Goal: Task Accomplishment & Management: Manage account settings

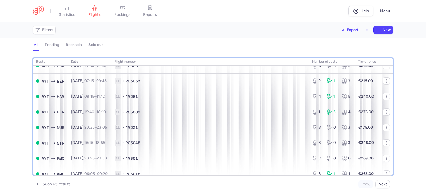
scroll to position [98, 0]
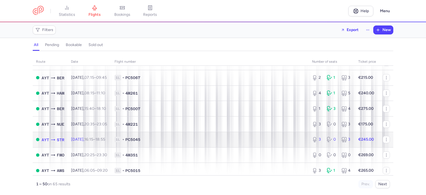
click at [271, 142] on span "1L • PC5045" at bounding box center [210, 140] width 191 height 6
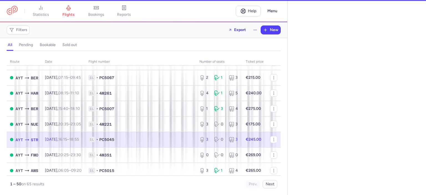
select select "days"
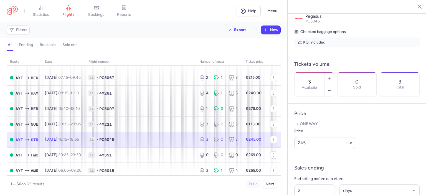
scroll to position [125, 0]
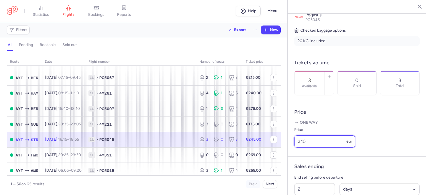
click at [303, 148] on input "245" at bounding box center [324, 141] width 61 height 12
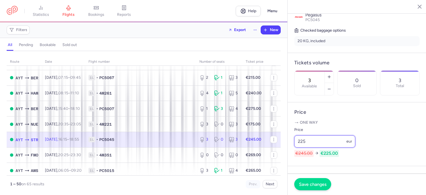
type input "225"
click at [310, 184] on span "Save changes" at bounding box center [312, 184] width 27 height 5
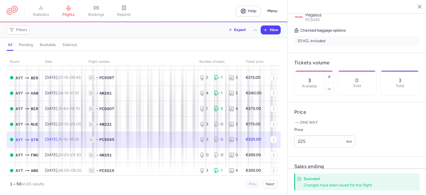
click at [417, 6] on icon "button" at bounding box center [416, 7] width 6 height 6
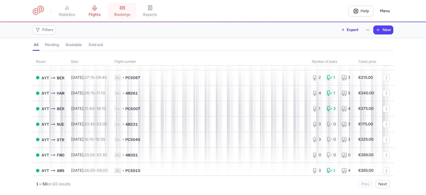
click at [124, 11] on link "bookings" at bounding box center [122, 11] width 28 height 12
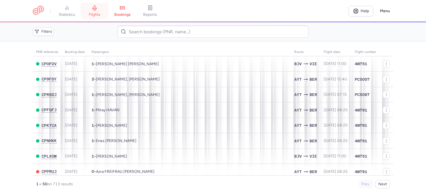
click at [97, 13] on span "flights" at bounding box center [95, 14] width 12 height 5
